Goal: Task Accomplishment & Management: Complete application form

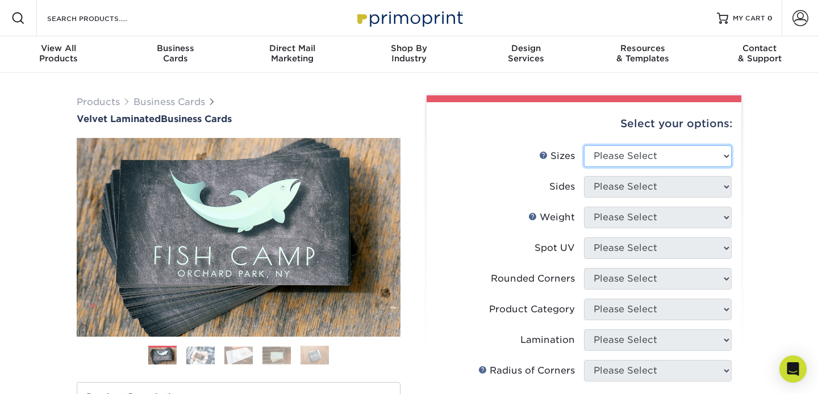
click at [725, 154] on select "Please Select 1.5" x 3.5" - Mini 1.75" x 3.5" - Mini 2" x 2" - Square 2" x 3" -…" at bounding box center [658, 156] width 148 height 22
click at [726, 159] on select "Please Select 1.5" x 3.5" - Mini 1.75" x 3.5" - Mini 2" x 2" - Square 2" x 3" -…" at bounding box center [658, 156] width 148 height 22
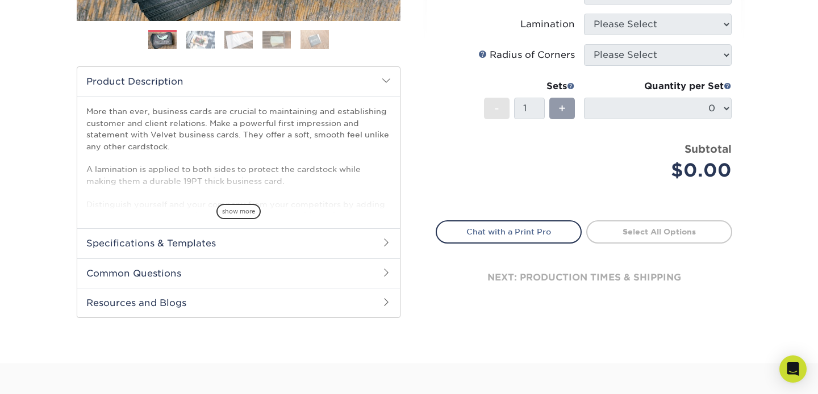
scroll to position [316, 0]
click at [511, 235] on link "Chat with a Print Pro" at bounding box center [509, 231] width 146 height 23
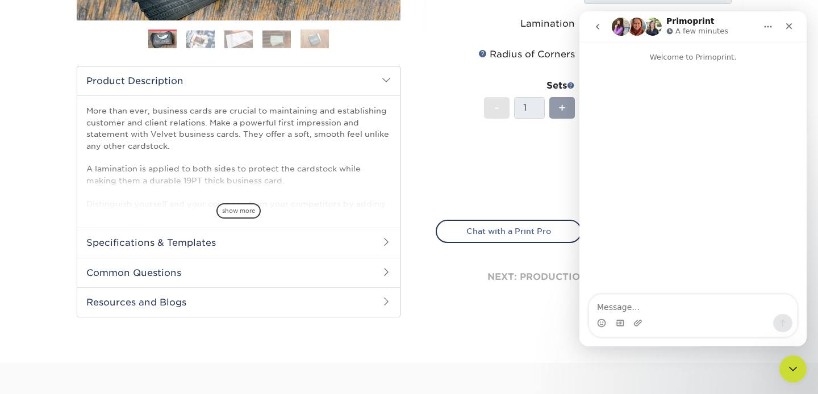
scroll to position [0, 0]
type textarea "Hi: I'd like to get a quote for a 3" x 3" card, but I don't see that as an opti…"
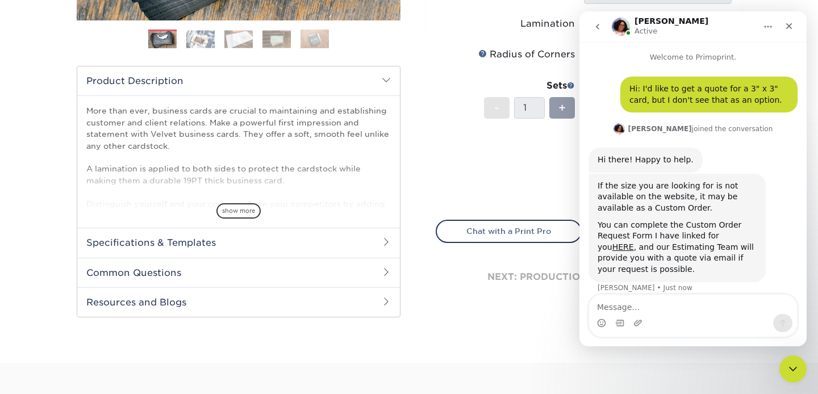
scroll to position [11, 0]
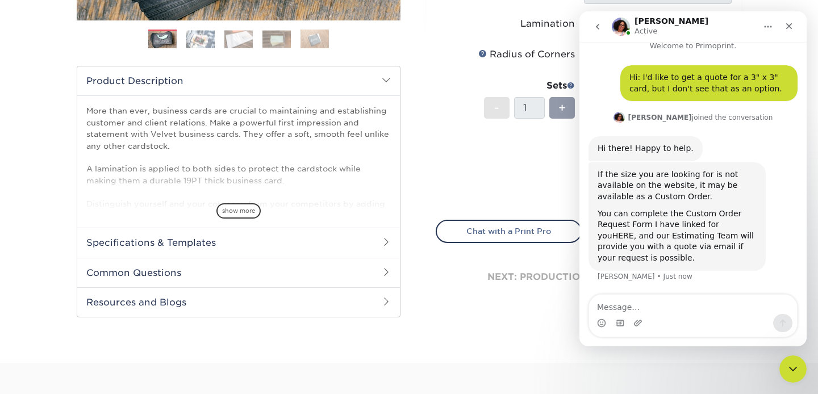
click at [634, 231] on link "HERE" at bounding box center [623, 235] width 22 height 9
click html "Avery Active Welcome to Primoprint. Hi: I'd like to get a quote for a 3" x 3" c…"
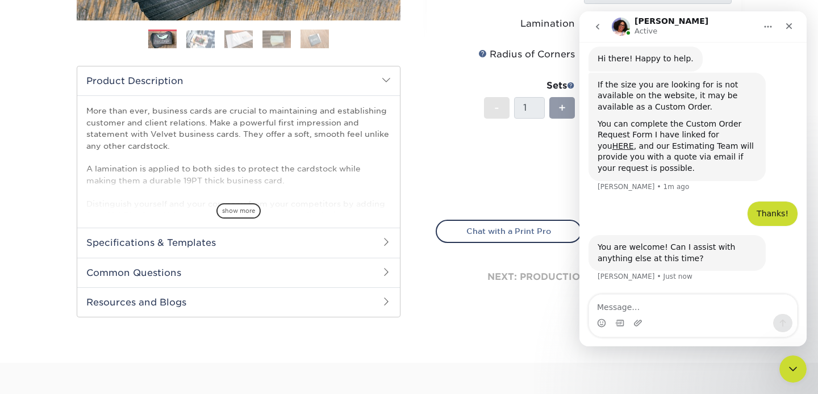
click at [647, 320] on div "Intercom messenger" at bounding box center [693, 323] width 208 height 18
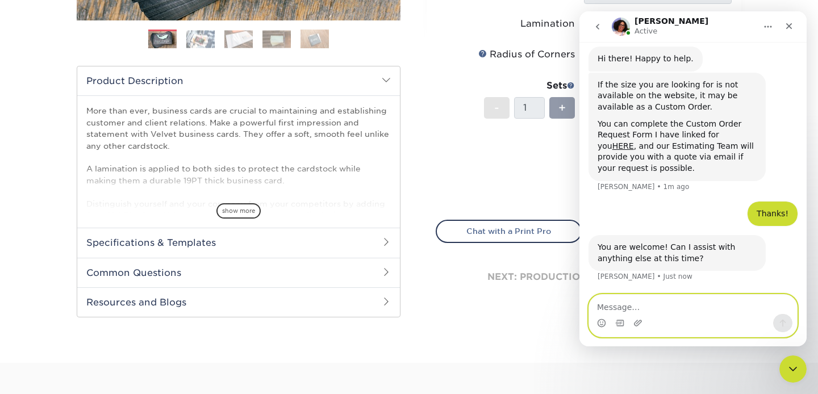
click at [613, 300] on textarea "Message…" at bounding box center [693, 304] width 208 height 19
type textarea "No, thank you!"
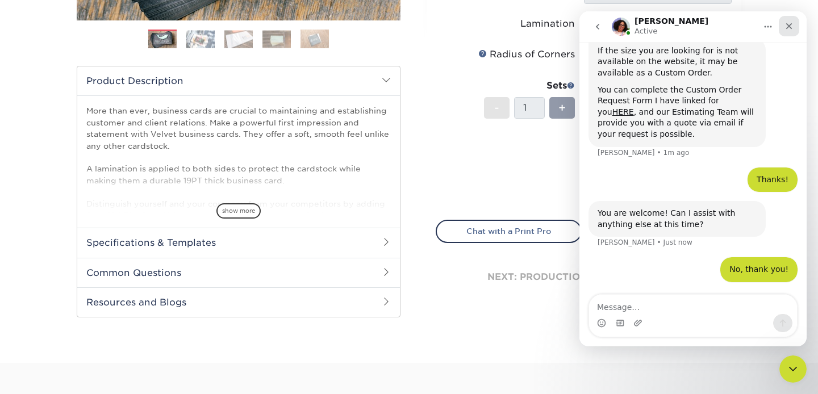
click at [786, 26] on icon "Close" at bounding box center [788, 26] width 9 height 9
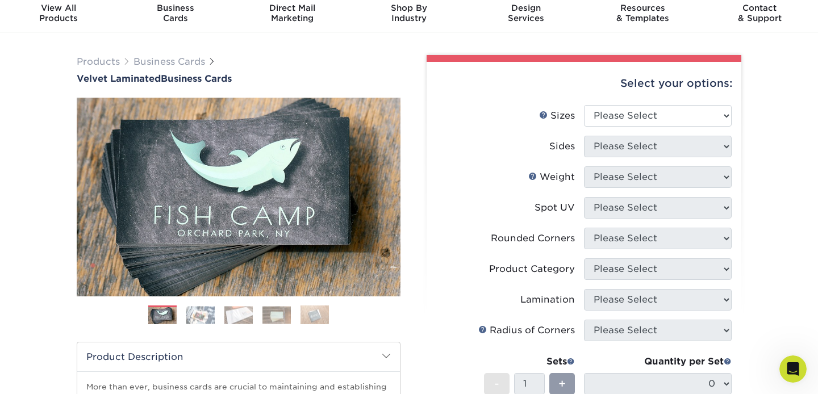
scroll to position [0, 0]
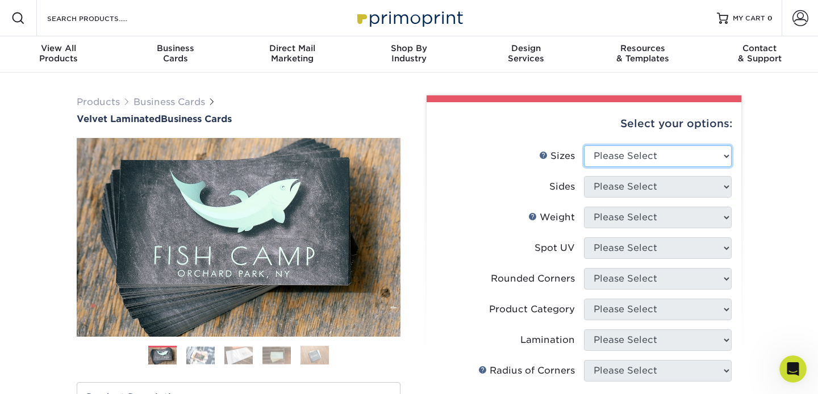
click at [723, 152] on select "Please Select 1.5" x 3.5" - Mini 1.75" x 3.5" - Mini 2" x 2" - Square 2" x 3" -…" at bounding box center [658, 156] width 148 height 22
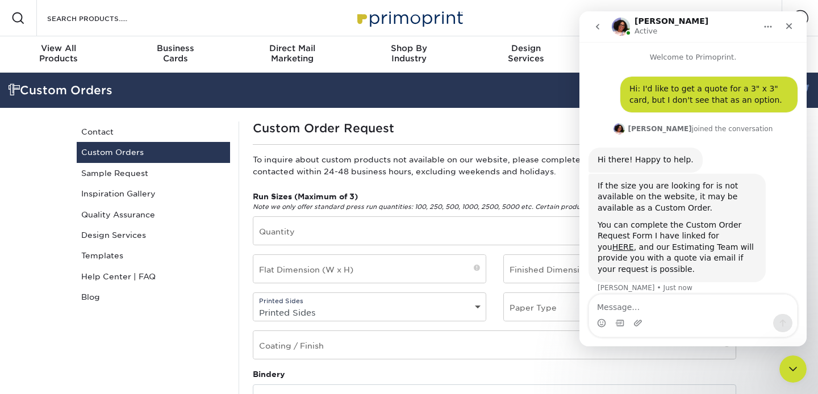
scroll to position [11, 0]
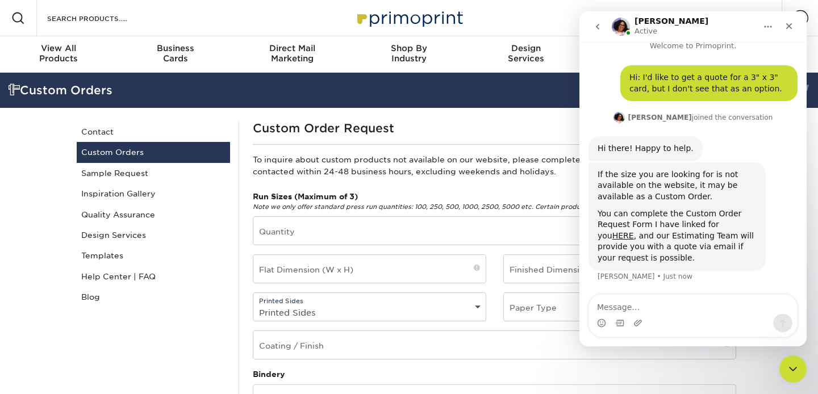
click at [657, 310] on textarea "Message…" at bounding box center [693, 304] width 208 height 19
type textarea "Thanks!"
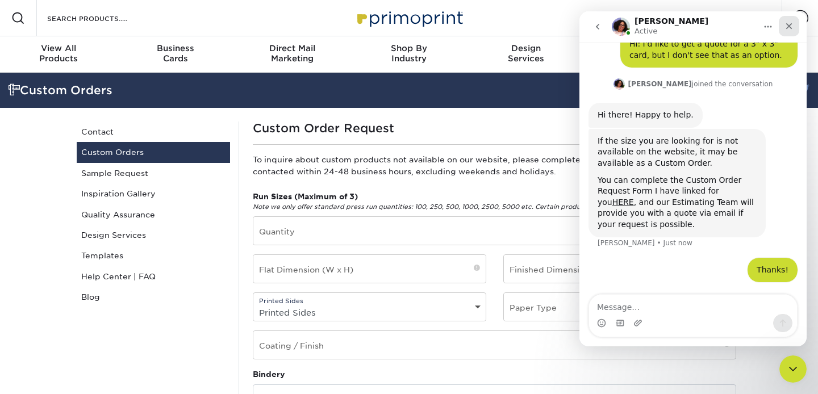
click at [789, 23] on icon "Close" at bounding box center [788, 26] width 9 height 9
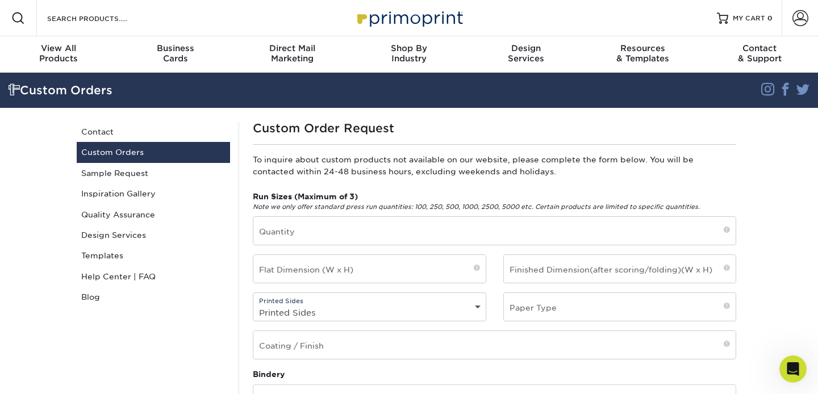
scroll to position [89, 0]
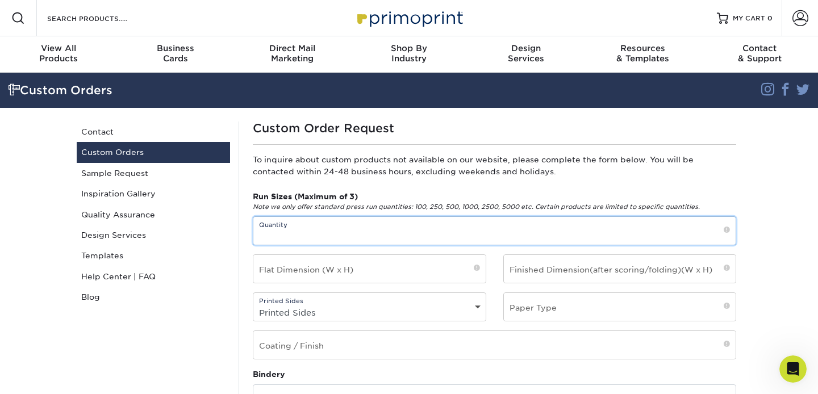
click at [349, 234] on input "text" at bounding box center [494, 231] width 482 height 28
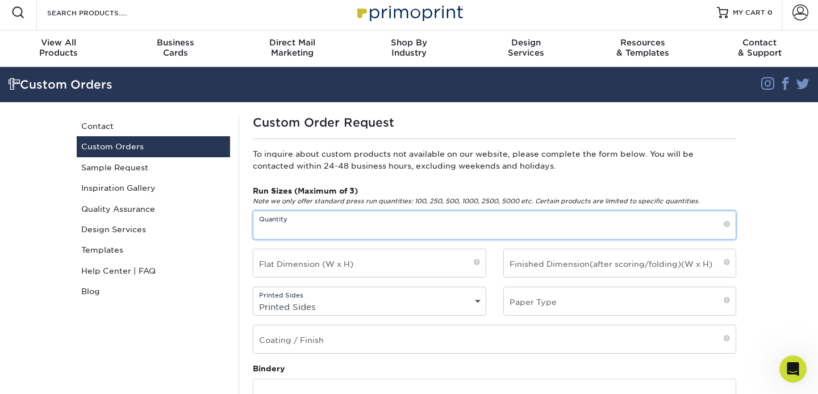
scroll to position [7, 0]
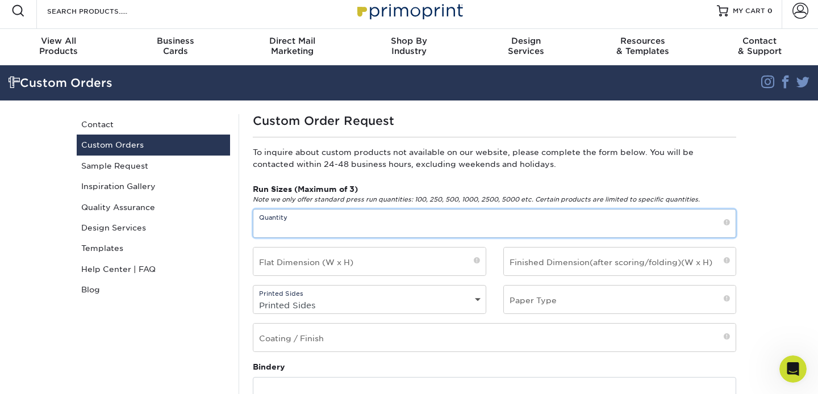
type input "3"
type input "2000"
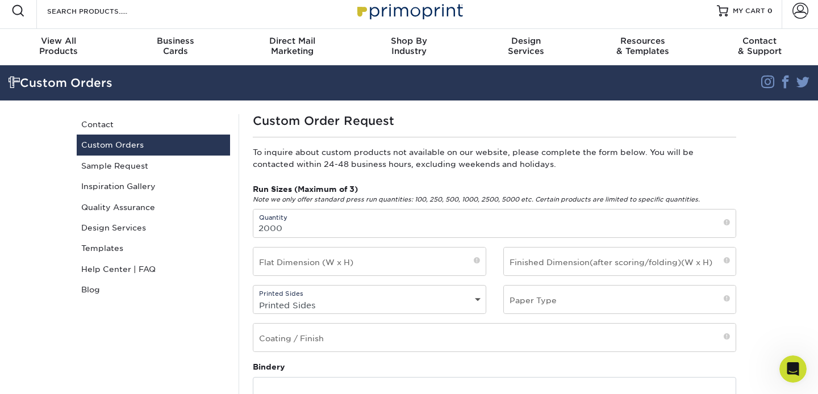
click at [476, 261] on span at bounding box center [477, 262] width 6 height 10
click at [314, 265] on input "text" at bounding box center [369, 262] width 232 height 28
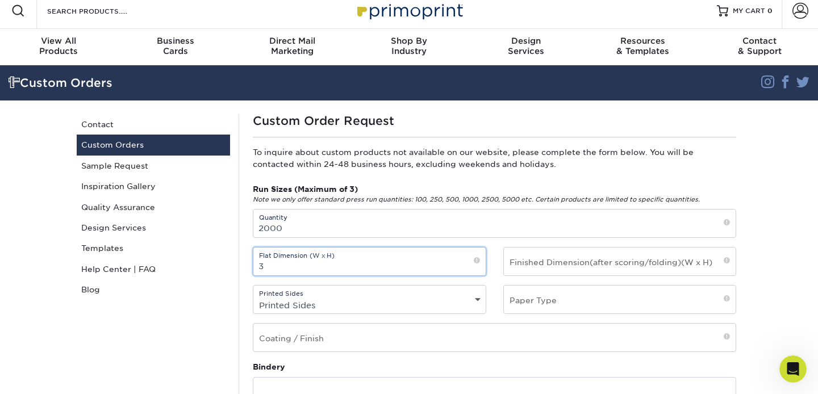
scroll to position [90, 0]
type input "3" x 3""
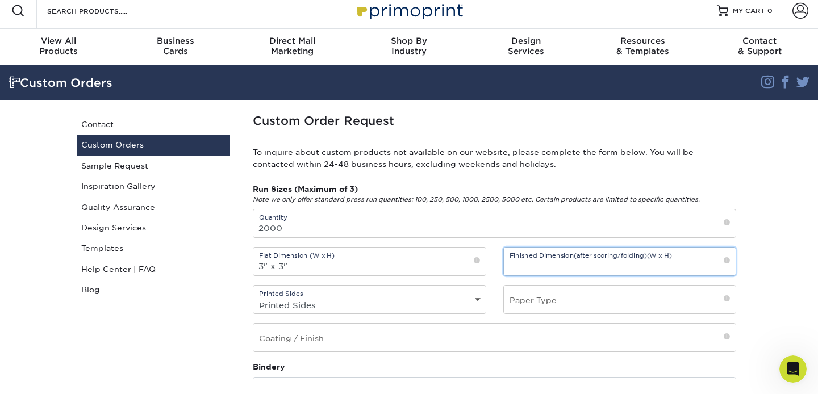
click at [596, 271] on input "text" at bounding box center [620, 262] width 232 height 28
type input "3" x 3""
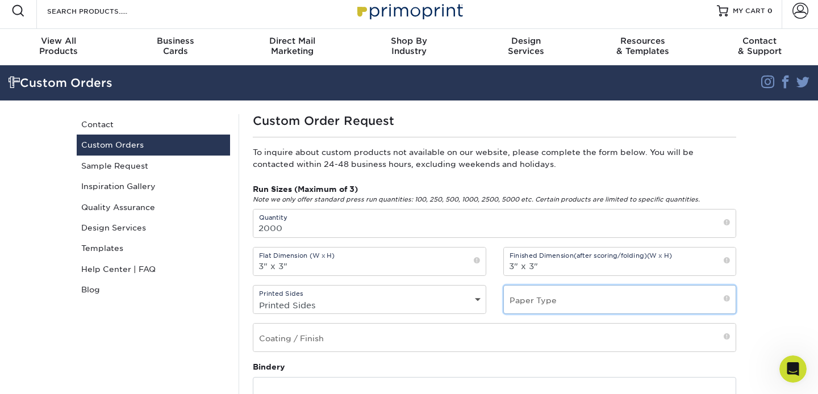
click at [707, 298] on input "text" at bounding box center [620, 300] width 232 height 28
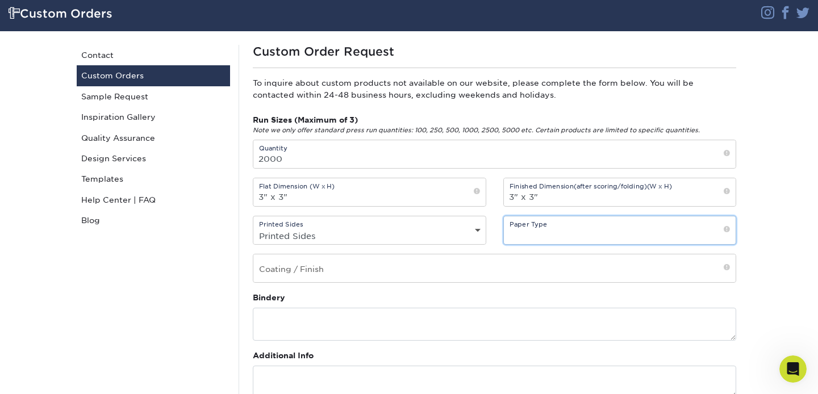
scroll to position [168, 0]
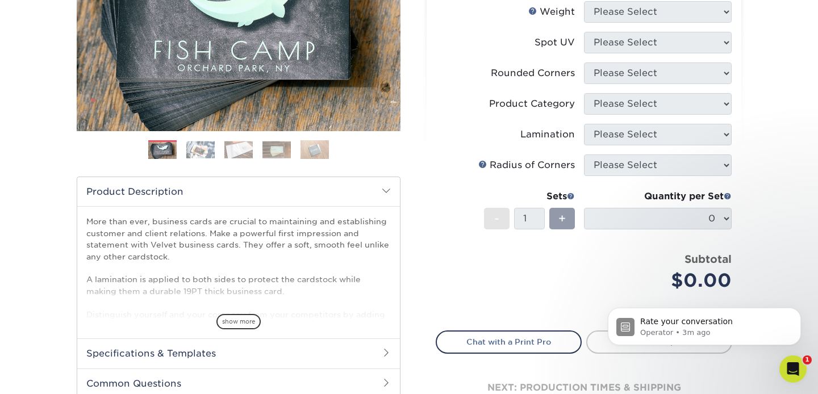
scroll to position [207, 0]
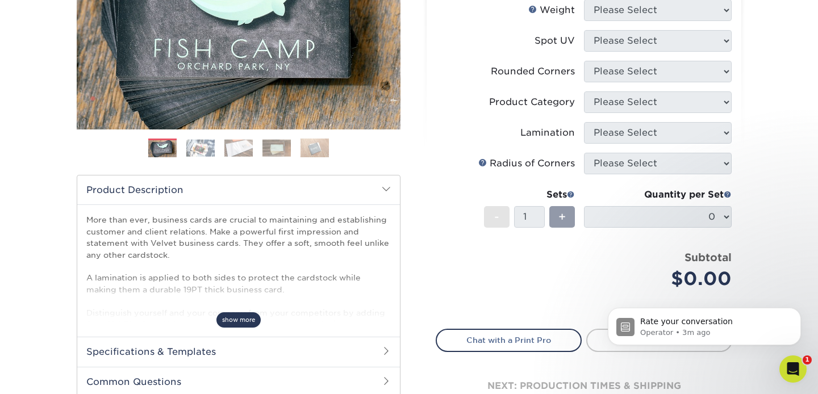
click at [238, 316] on span "show more" at bounding box center [238, 319] width 44 height 15
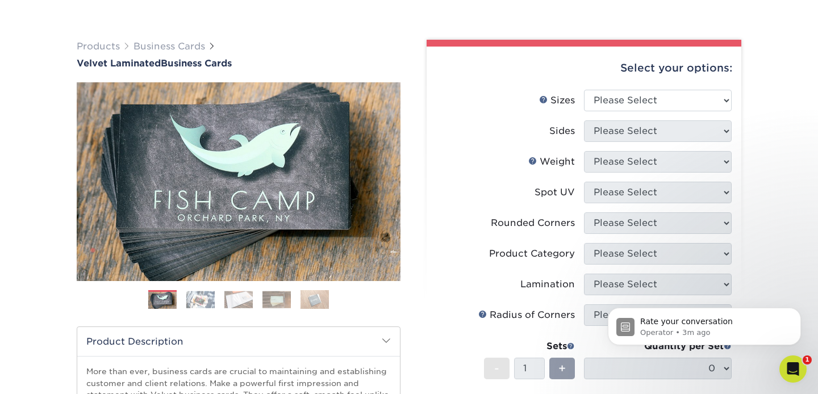
scroll to position [66, 0]
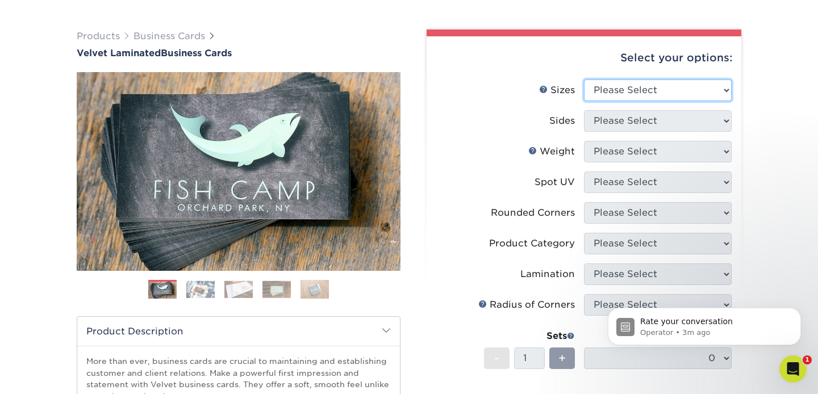
click at [726, 89] on select "Please Select 1.5" x 3.5" - Mini 1.75" x 3.5" - Mini 2" x 2" - Square 2" x 3" -…" at bounding box center [658, 91] width 148 height 22
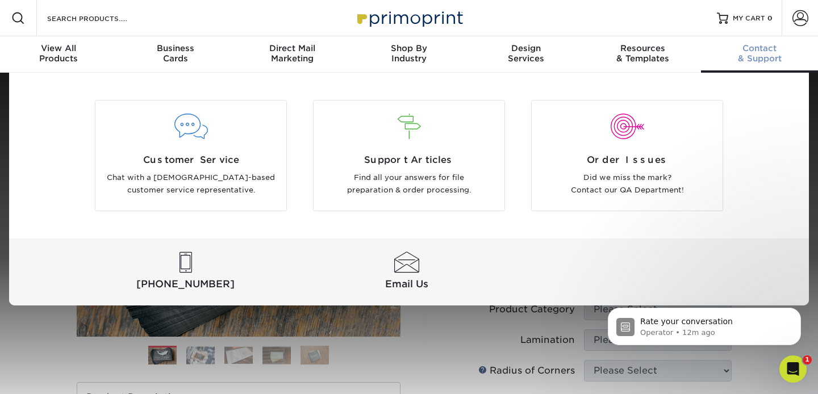
click at [758, 51] on span "Contact" at bounding box center [759, 48] width 117 height 10
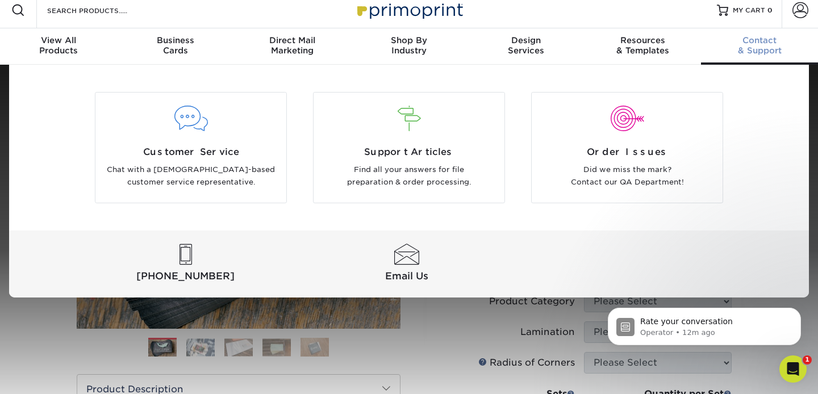
scroll to position [7, 0]
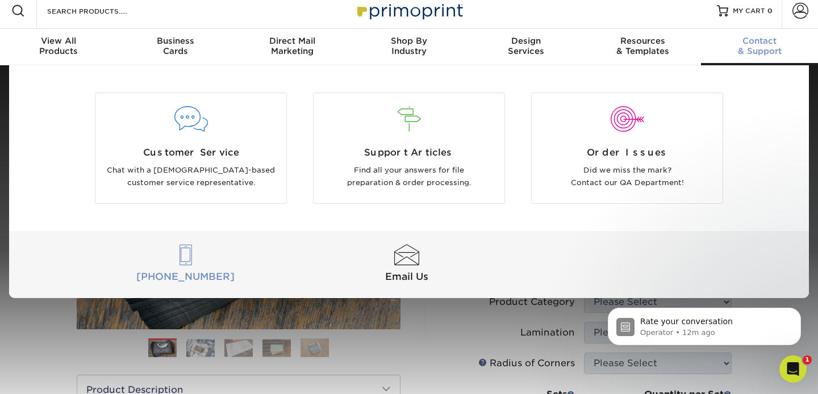
click at [176, 256] on div at bounding box center [185, 255] width 216 height 21
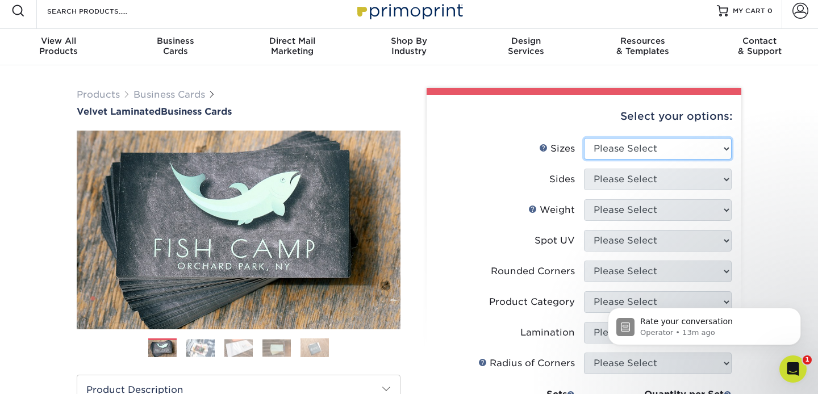
click at [727, 148] on select "Please Select 1.5" x 3.5" - Mini 1.75" x 3.5" - Mini 2" x 2" - Square 2" x 3" -…" at bounding box center [658, 149] width 148 height 22
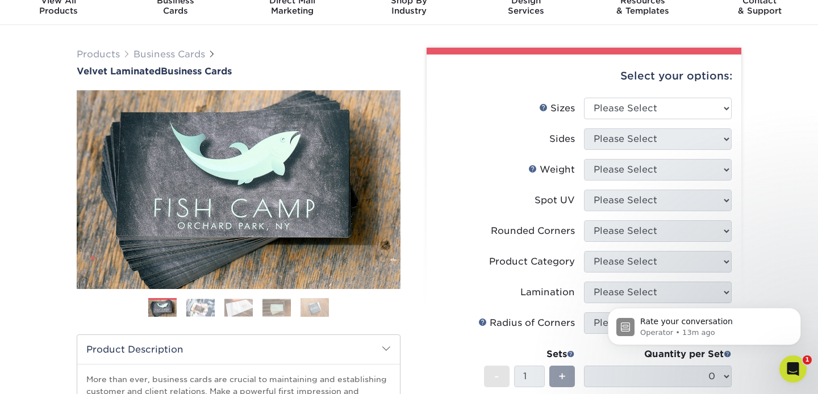
scroll to position [0, 0]
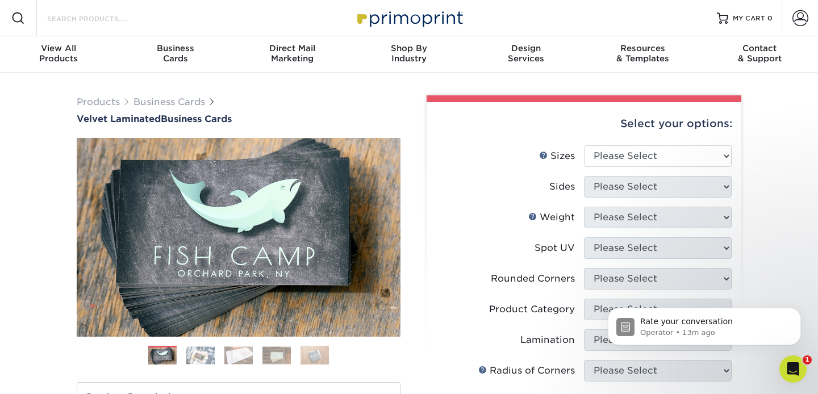
click at [97, 18] on input "Search Products" at bounding box center [101, 18] width 111 height 14
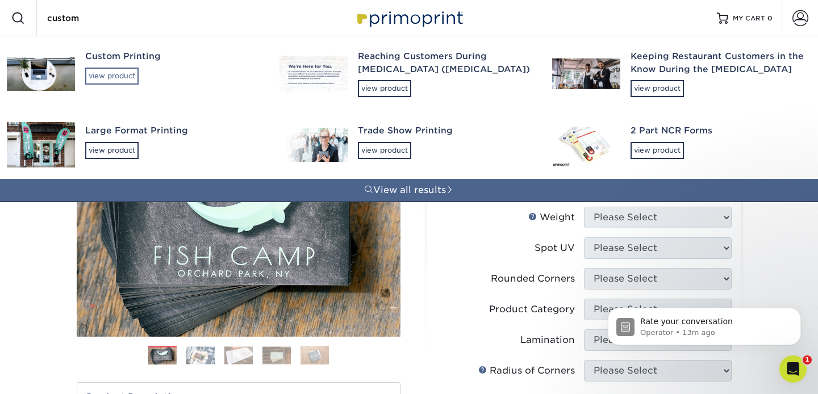
type input "custom"
click at [116, 72] on div "view product" at bounding box center [111, 76] width 53 height 17
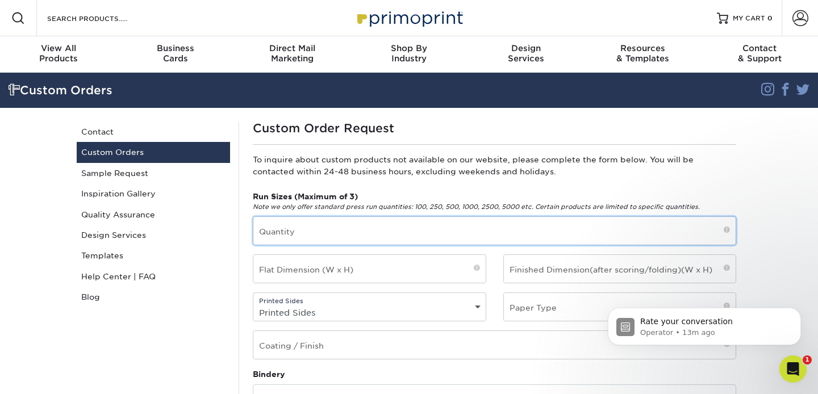
click at [394, 236] on input "text" at bounding box center [494, 231] width 482 height 28
type input "2000"
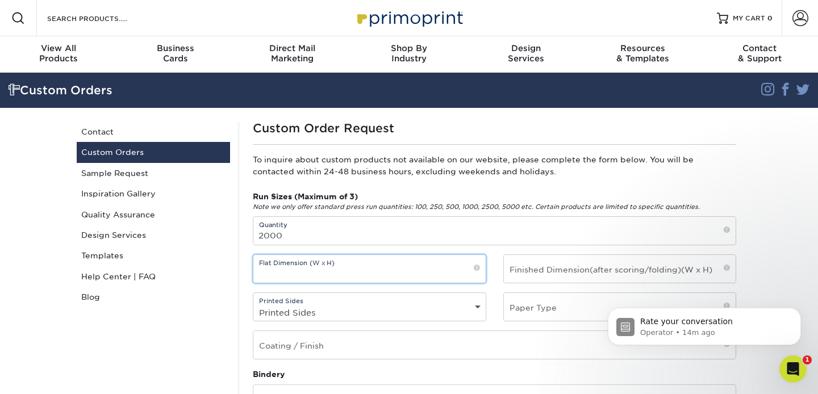
click at [393, 275] on input "text" at bounding box center [369, 269] width 232 height 28
type input "3" x 3""
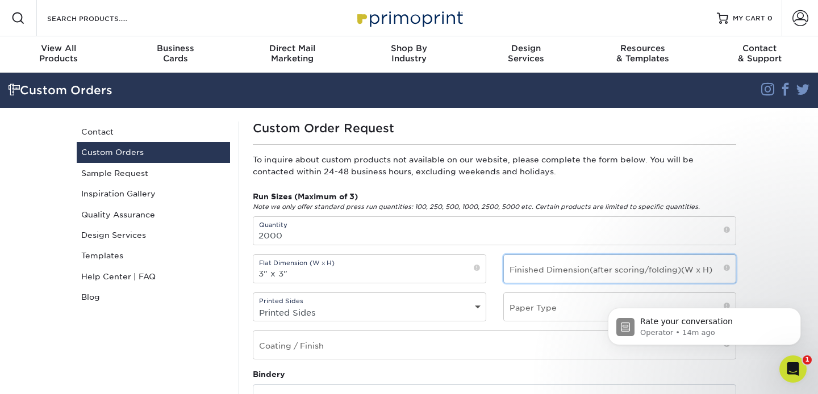
click at [546, 273] on input "text" at bounding box center [620, 269] width 232 height 28
type input "3" x 3""
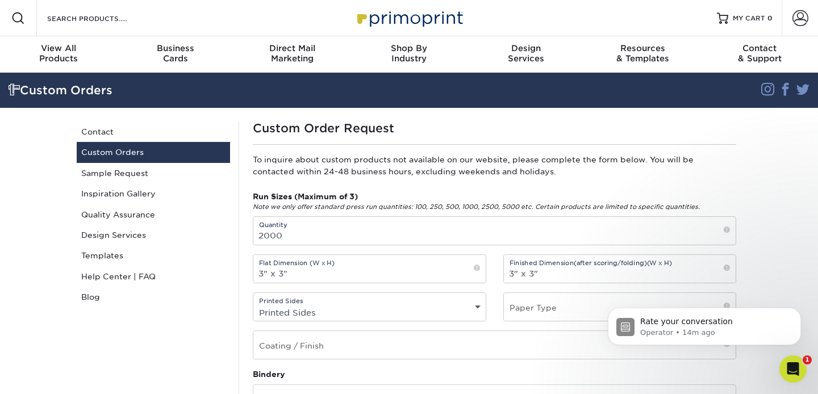
click at [478, 305] on select "Printed Sides 4/0 - Single Sided 4/4 - Double Sided" at bounding box center [369, 312] width 232 height 16
select select "4/4 - Double Sided"
click at [253, 304] on select "Printed Sides 4/0 - Single Sided 4/4 - Double Sided" at bounding box center [369, 312] width 232 height 16
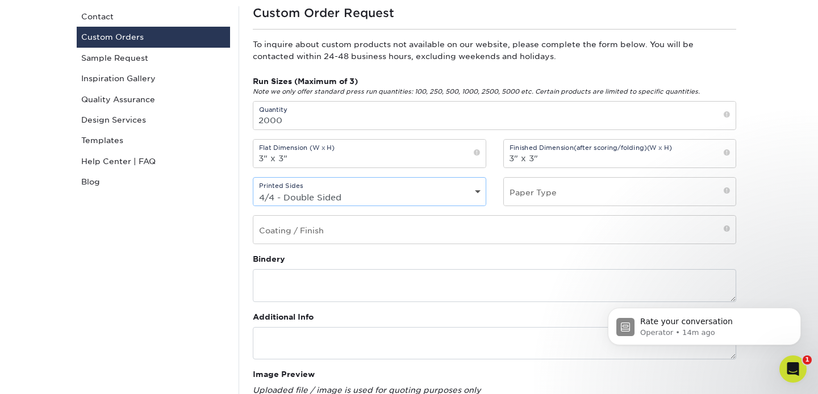
scroll to position [127, 0]
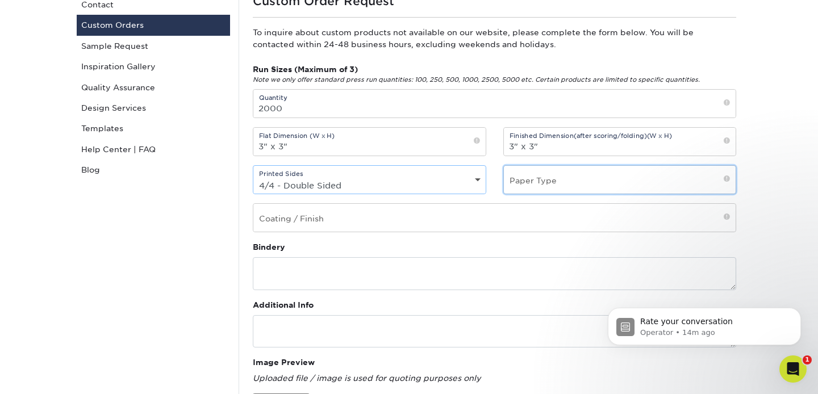
click at [566, 185] on input "text" at bounding box center [620, 180] width 232 height 28
type input "Card Stock (130#, 16pt)"
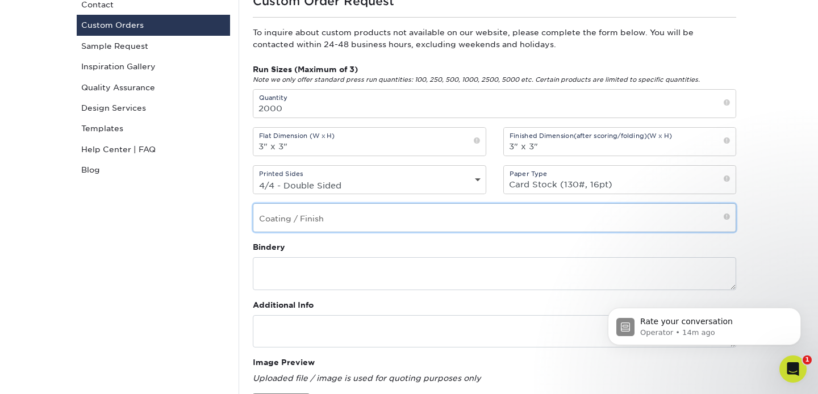
click at [403, 223] on input "text" at bounding box center [494, 218] width 482 height 28
type input "Velvet"
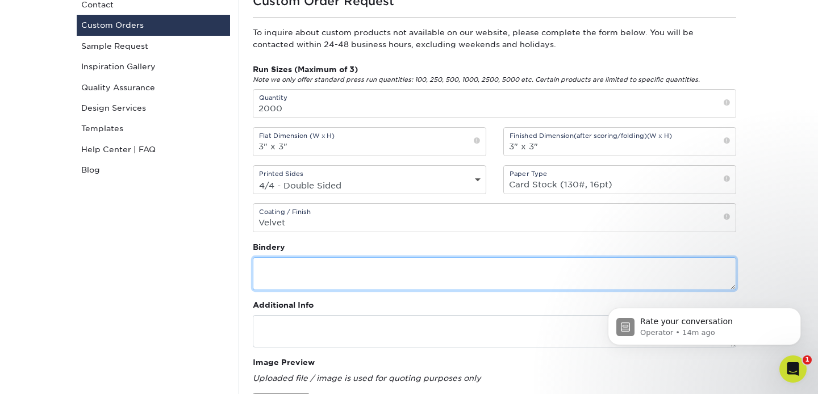
click at [351, 279] on textarea at bounding box center [494, 273] width 483 height 32
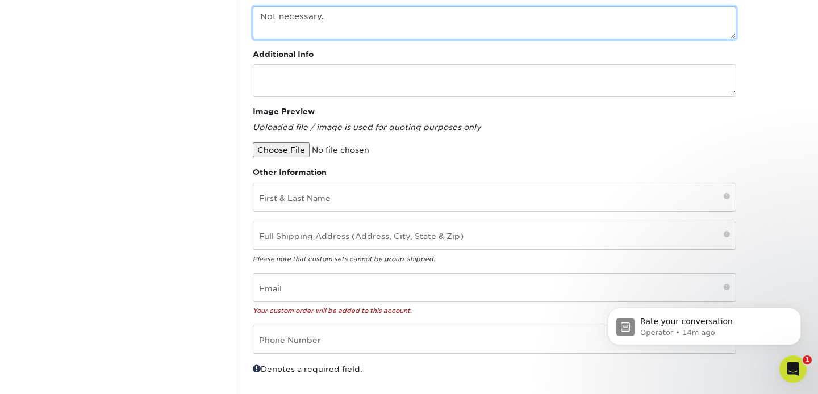
scroll to position [381, 0]
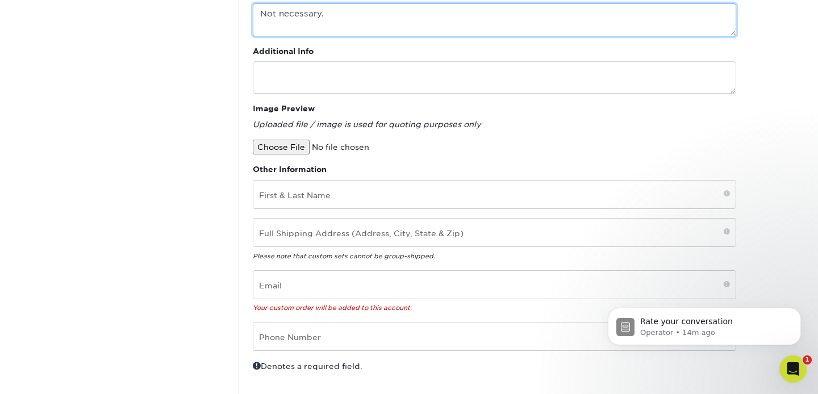
type textarea "Not necessary."
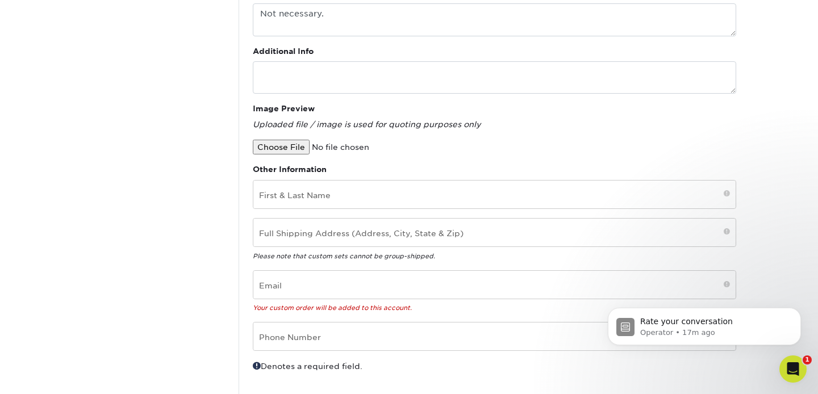
click at [286, 143] on input "file" at bounding box center [349, 147] width 193 height 15
type input "C:\fakepath\HCBCinvite_RadiantPrinting_SquareInviteCard-3x3_Outlined.pdf"
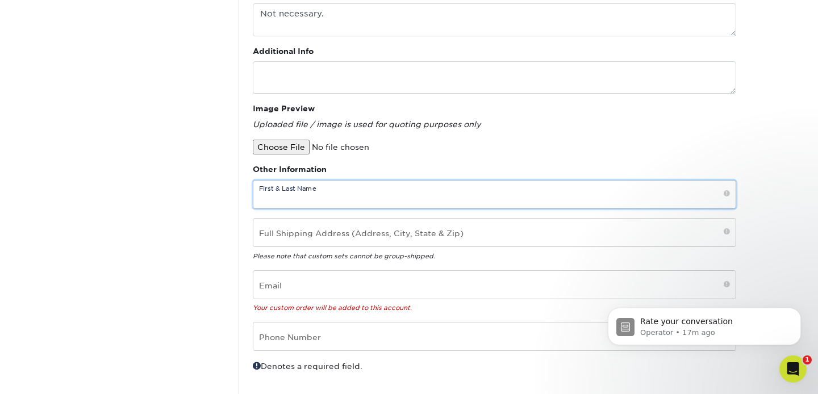
click at [338, 200] on input "text" at bounding box center [494, 195] width 482 height 28
type input "Shanna Sears"
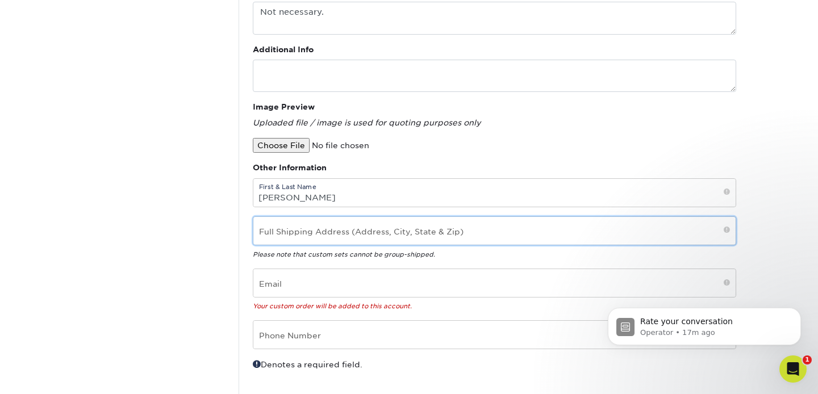
click at [437, 223] on input "text" at bounding box center [494, 231] width 482 height 28
type input "12124 RR 620 N"
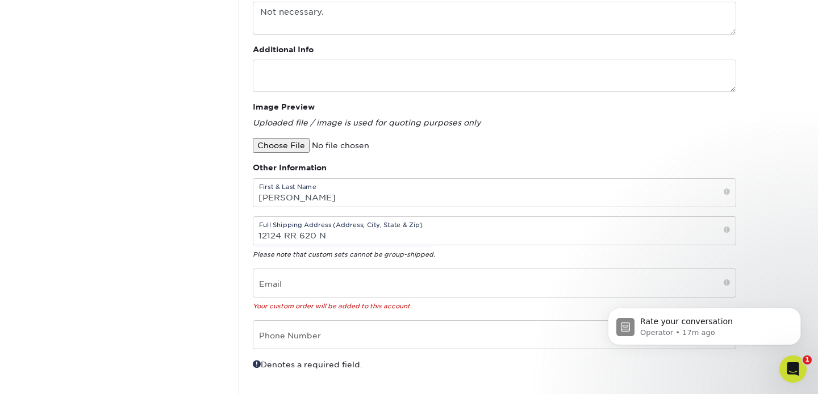
type input "shannasears@hcbc.com"
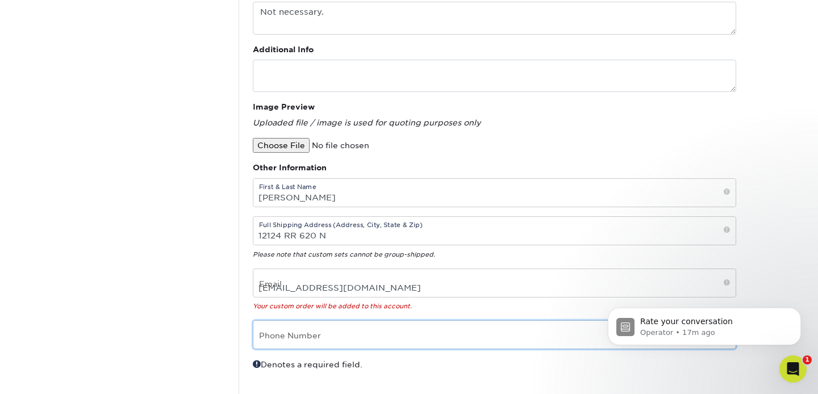
type input "5125693537"
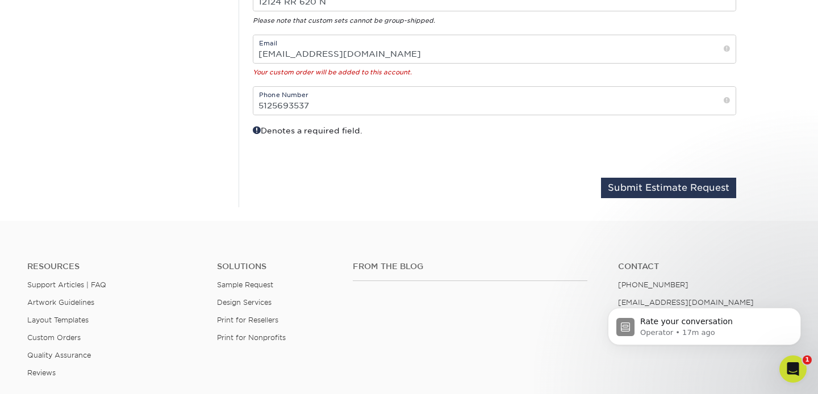
scroll to position [619, 0]
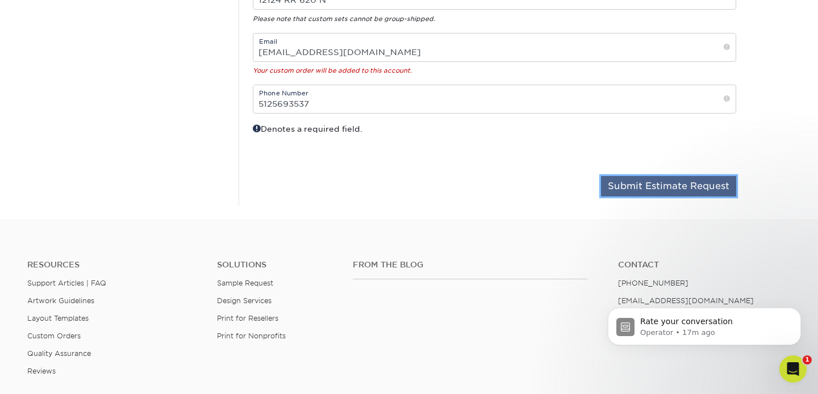
click at [662, 183] on button "Submit Estimate Request" at bounding box center [668, 186] width 135 height 20
